Goal: Task Accomplishment & Management: Manage account settings

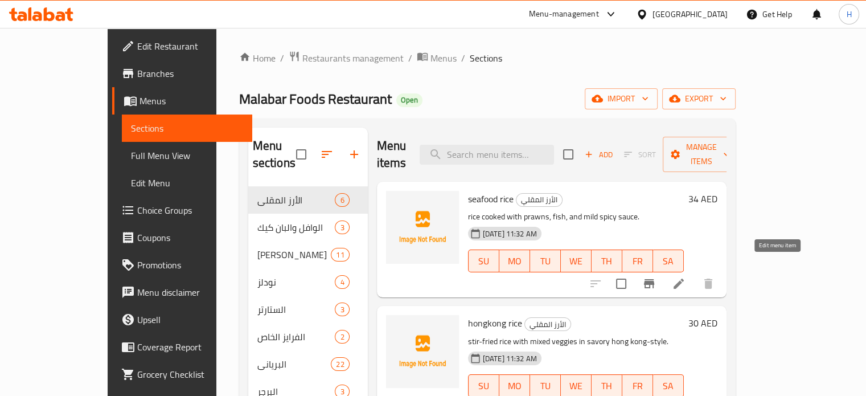
click at [684, 279] on icon at bounding box center [679, 284] width 10 height 10
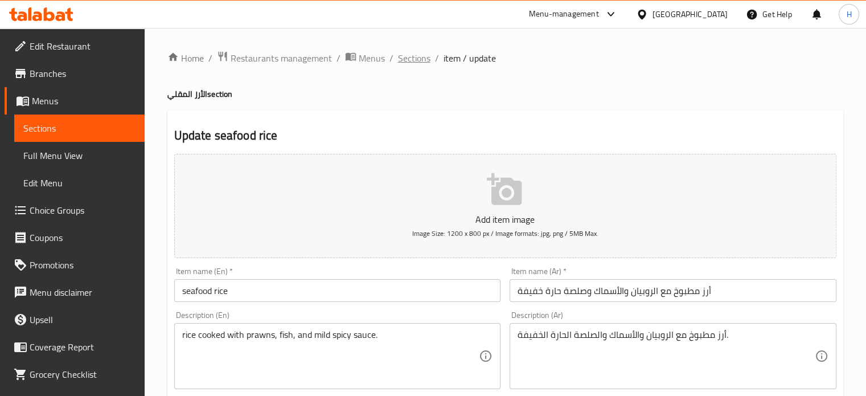
click at [425, 56] on span "Sections" at bounding box center [414, 58] width 32 height 14
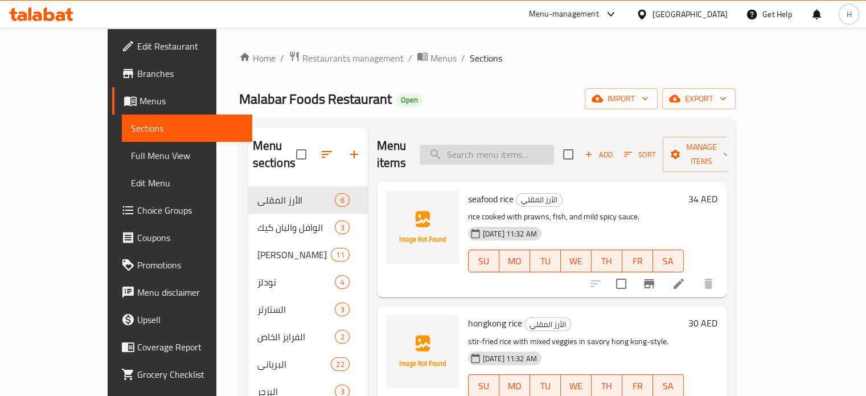
click at [533, 148] on input "search" at bounding box center [487, 155] width 134 height 20
paste input "[PERSON_NAME]"
type input "[PERSON_NAME]"
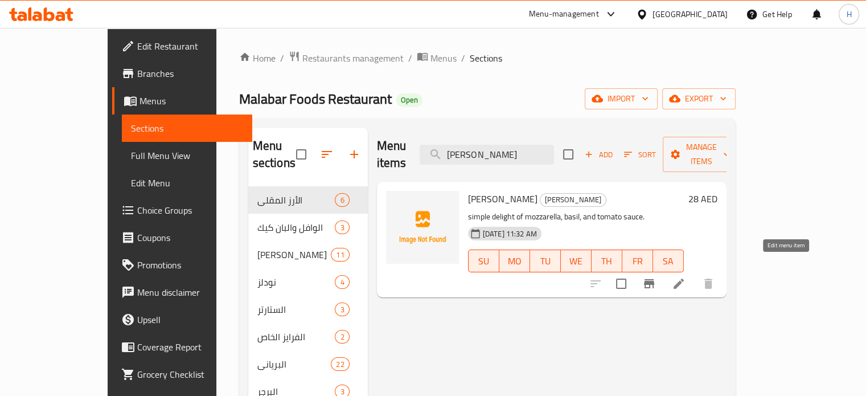
click at [686, 277] on icon at bounding box center [679, 284] width 14 height 14
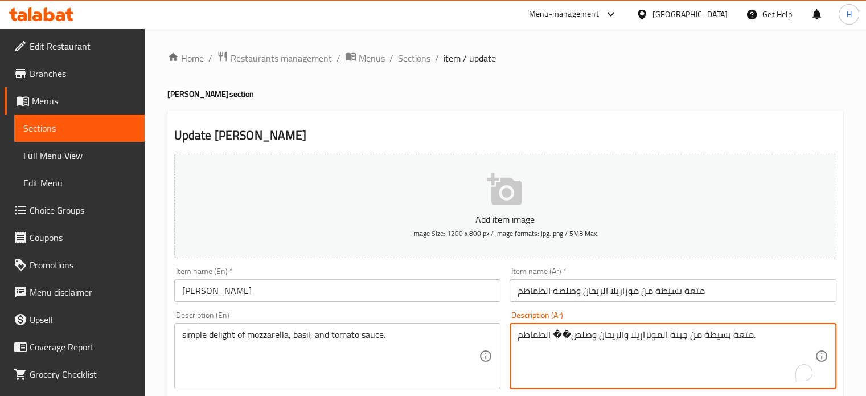
drag, startPoint x: 556, startPoint y: 338, endPoint x: 562, endPoint y: 336, distance: 6.5
